Goal: Task Accomplishment & Management: Use online tool/utility

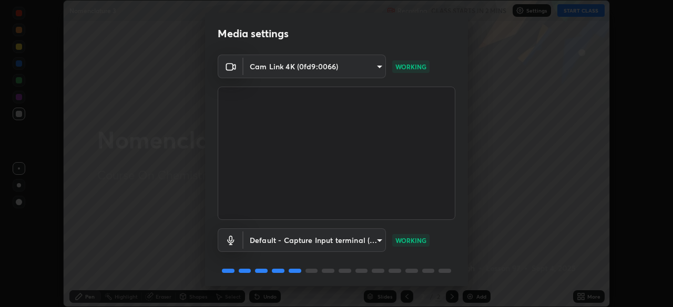
scroll to position [37, 0]
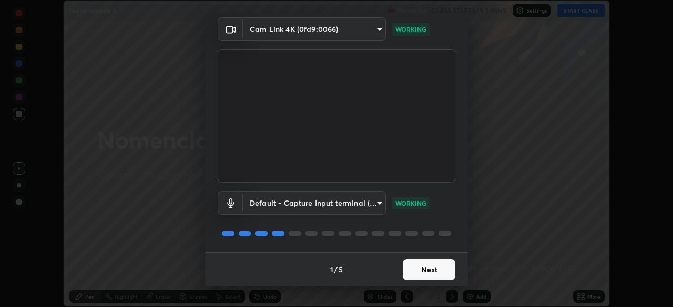
click at [437, 269] on button "Next" at bounding box center [429, 270] width 53 height 21
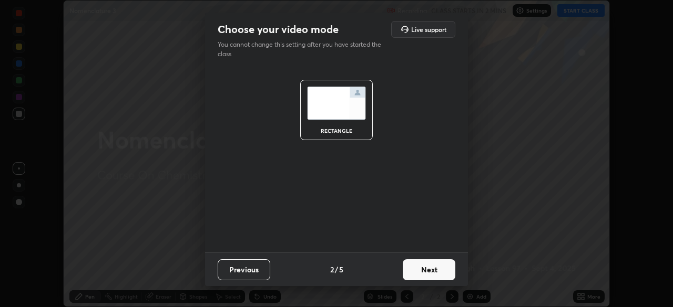
click at [438, 266] on button "Next" at bounding box center [429, 270] width 53 height 21
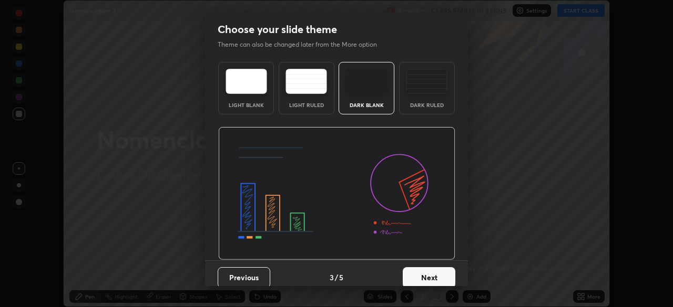
click at [444, 272] on button "Next" at bounding box center [429, 278] width 53 height 21
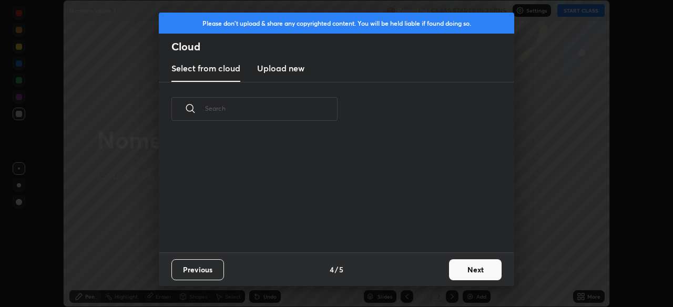
click at [449, 274] on button "Next" at bounding box center [475, 270] width 53 height 21
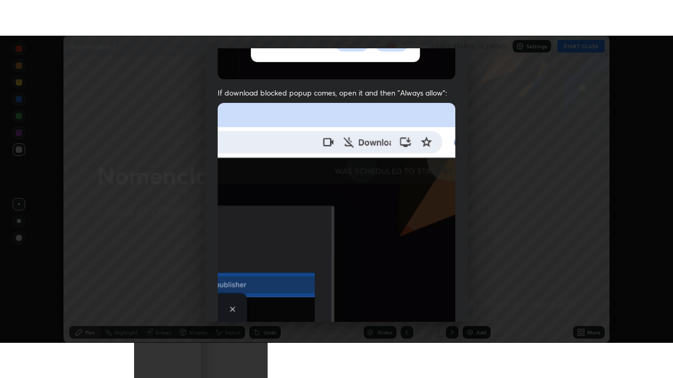
scroll to position [252, 0]
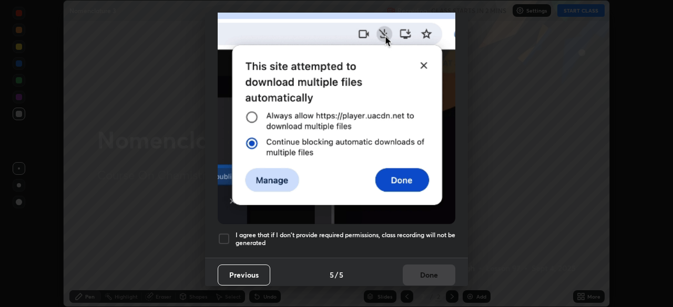
click at [444, 231] on h5 "I agree that if I don't provide required permissions, class recording will not …" at bounding box center [345, 239] width 220 height 16
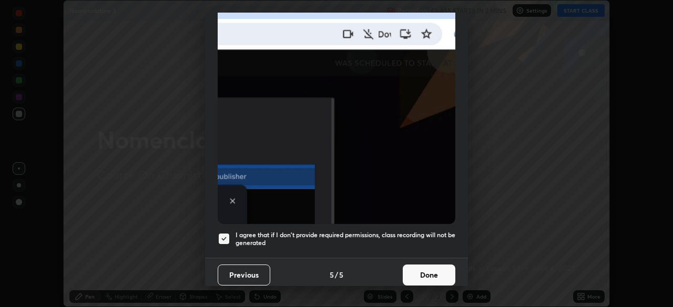
click at [439, 270] on button "Done" at bounding box center [429, 275] width 53 height 21
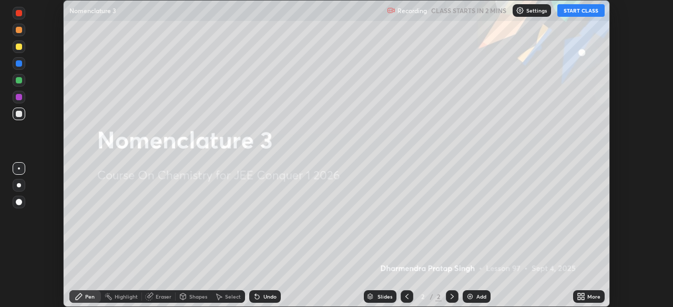
click at [582, 295] on icon at bounding box center [582, 295] width 3 height 3
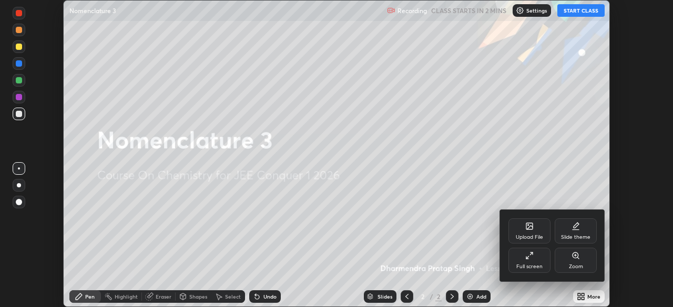
click at [536, 272] on div "Full screen" at bounding box center [529, 260] width 42 height 25
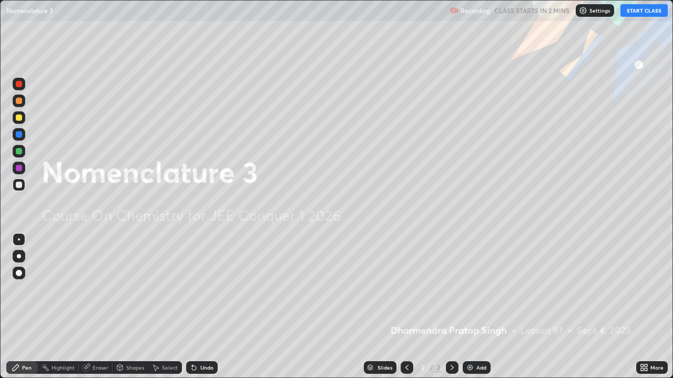
scroll to position [378, 673]
click at [209, 307] on div "Undo" at bounding box center [206, 367] width 13 height 5
click at [636, 13] on button "START CLASS" at bounding box center [643, 10] width 47 height 13
click at [473, 307] on img at bounding box center [470, 368] width 8 height 8
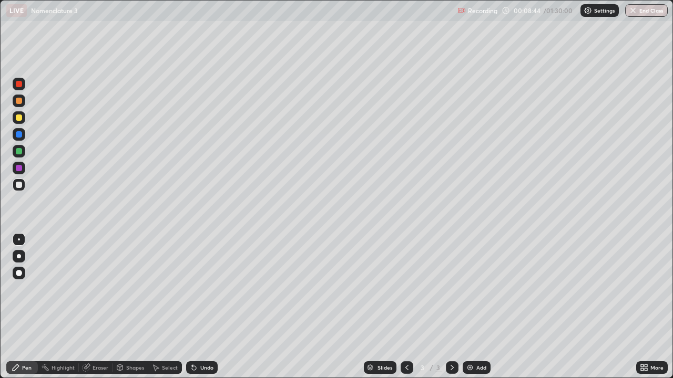
click at [471, 307] on img at bounding box center [470, 368] width 8 height 8
click at [409, 307] on icon at bounding box center [407, 368] width 8 height 8
click at [468, 307] on img at bounding box center [470, 368] width 8 height 8
click at [404, 307] on icon at bounding box center [407, 368] width 8 height 8
click at [450, 307] on icon at bounding box center [452, 368] width 8 height 8
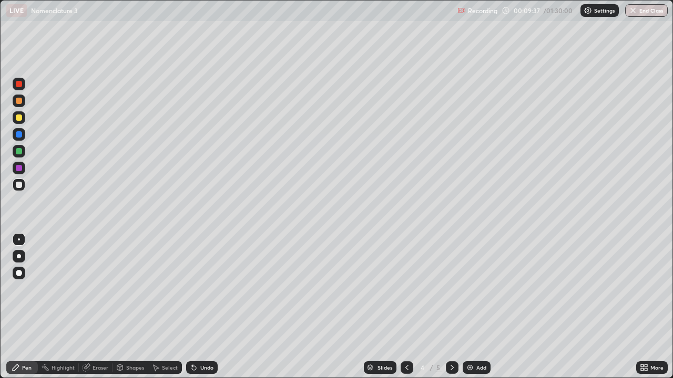
click at [449, 307] on icon at bounding box center [452, 368] width 8 height 8
click at [167, 307] on div "Select" at bounding box center [165, 367] width 34 height 21
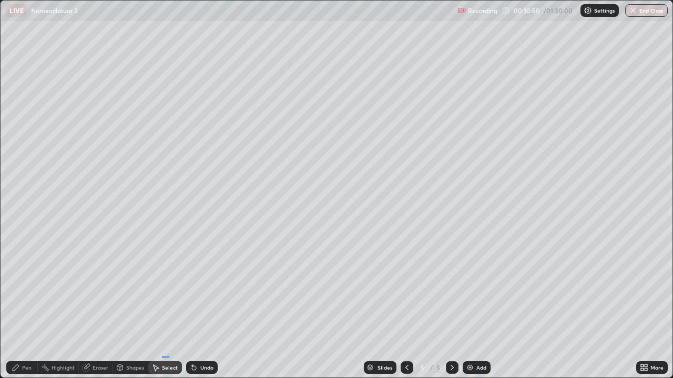
click at [169, 307] on div "Select" at bounding box center [165, 367] width 34 height 21
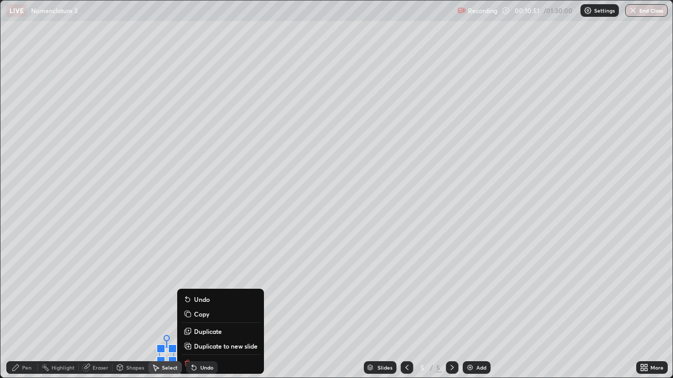
click at [168, 307] on div at bounding box center [172, 361] width 8 height 8
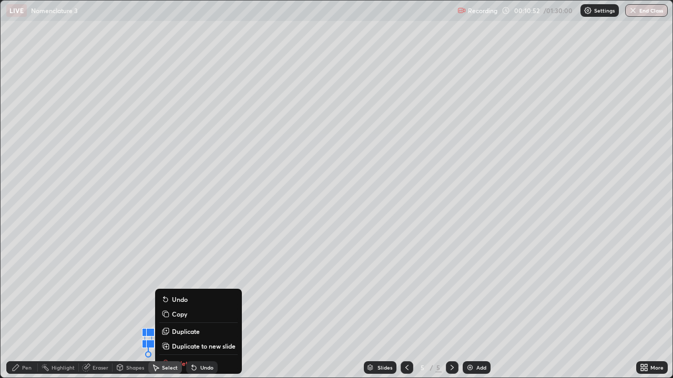
click at [126, 307] on div "0 ° Undo Copy Duplicate Duplicate to new slide Delete" at bounding box center [337, 189] width 672 height 377
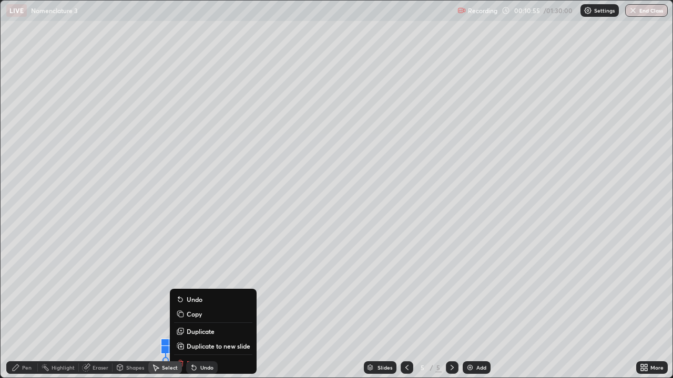
click at [29, 307] on div "Pen" at bounding box center [26, 367] width 9 height 5
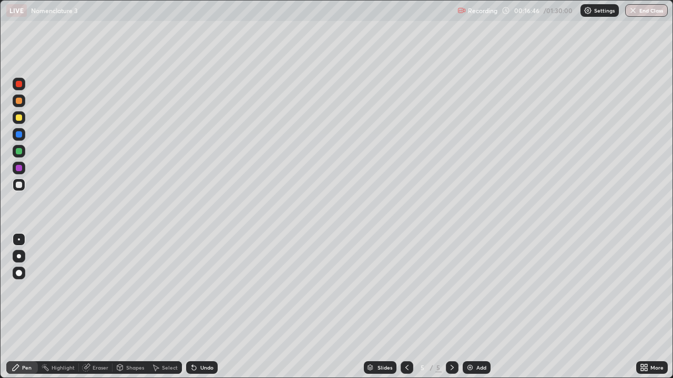
click at [468, 307] on img at bounding box center [470, 368] width 8 height 8
click at [474, 307] on div "Add" at bounding box center [476, 368] width 28 height 13
click at [473, 307] on div "Add" at bounding box center [476, 368] width 28 height 13
click at [477, 307] on div "Add" at bounding box center [481, 367] width 10 height 5
click at [474, 307] on div "Add" at bounding box center [476, 368] width 28 height 13
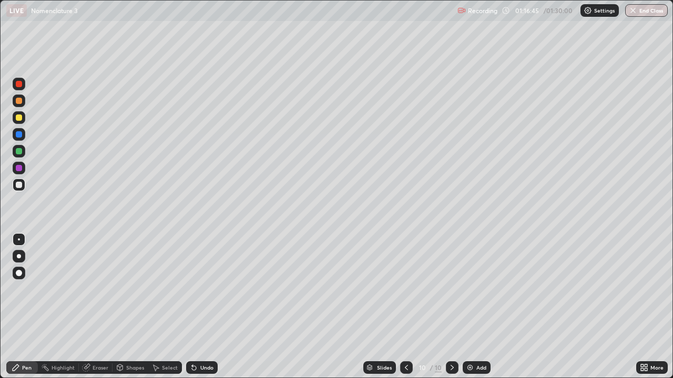
click at [472, 307] on img at bounding box center [470, 368] width 8 height 8
click at [476, 307] on div "Add" at bounding box center [481, 367] width 10 height 5
click at [644, 10] on button "End Class" at bounding box center [647, 10] width 42 height 13
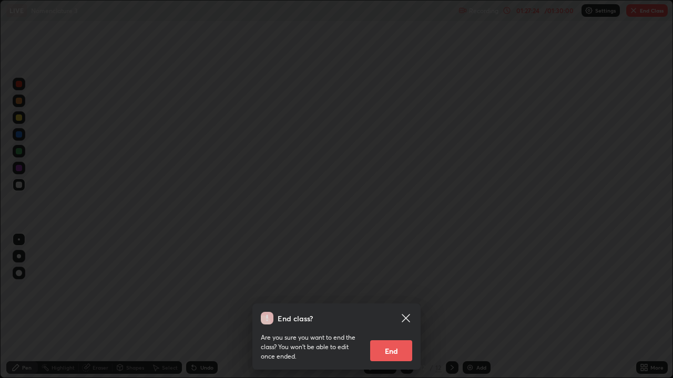
click at [388, 307] on button "End" at bounding box center [391, 351] width 42 height 21
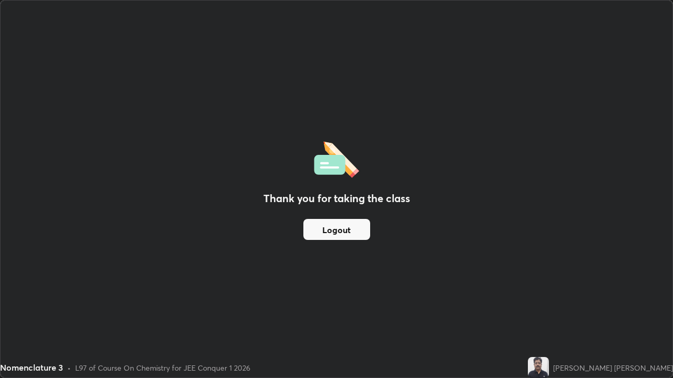
click at [356, 230] on button "Logout" at bounding box center [336, 229] width 67 height 21
